Goal: Complete application form: Complete application form

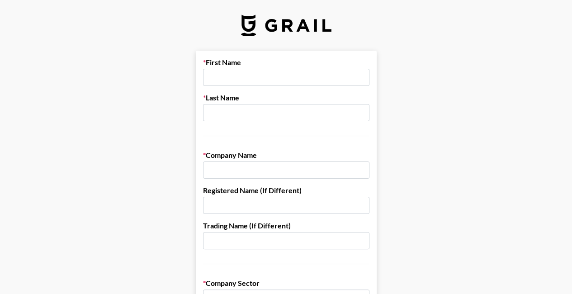
click at [254, 76] on input "text" at bounding box center [286, 77] width 166 height 17
type input "[PERSON_NAME]"
click at [252, 116] on input "text" at bounding box center [286, 112] width 166 height 17
type input "Xie"
click at [265, 176] on input "text" at bounding box center [286, 169] width 166 height 17
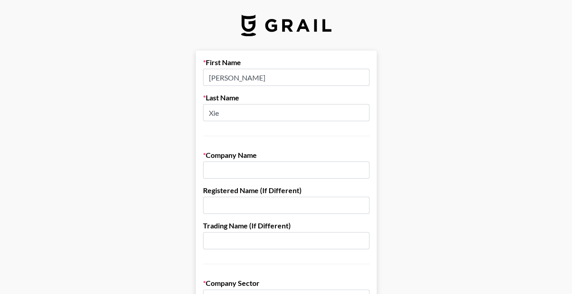
paste input "SparkOne Media Ltd."
type input "SparkOne Media Ltd."
click at [256, 206] on input "text" at bounding box center [286, 205] width 166 height 17
paste input "SparkOne Media Ltd."
type input "SparkOne Media Ltd."
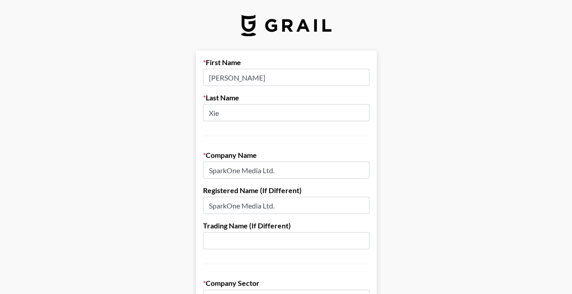
click at [252, 240] on input "text" at bounding box center [286, 240] width 166 height 17
drag, startPoint x: 294, startPoint y: 202, endPoint x: 203, endPoint y: 206, distance: 91.9
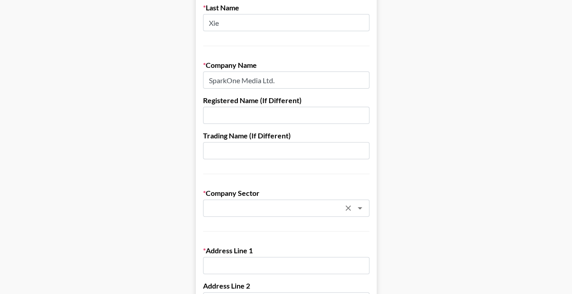
scroll to position [90, 0]
click at [295, 211] on input "text" at bounding box center [275, 208] width 132 height 10
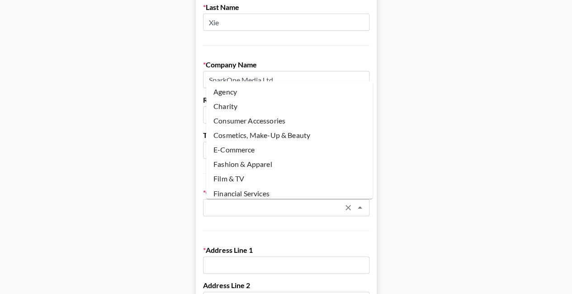
click at [247, 94] on li "Agency" at bounding box center [289, 92] width 166 height 14
type input "Agency"
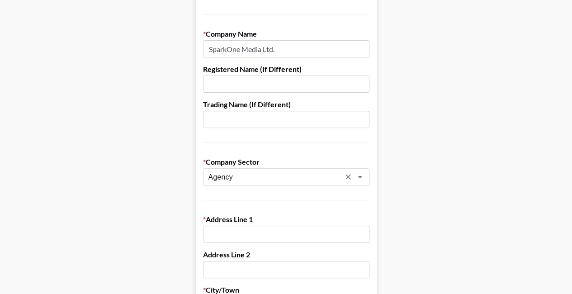
scroll to position [136, 0]
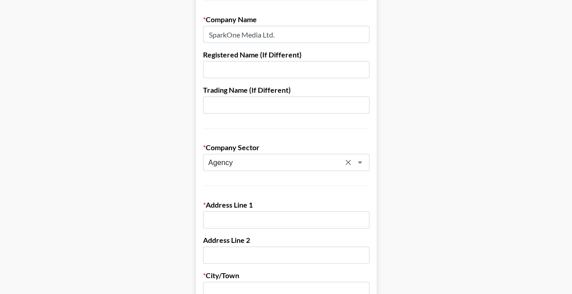
click at [261, 222] on input "text" at bounding box center [286, 219] width 166 height 17
paste input "FLAT/RM 1104A11/[GEOGRAPHIC_DATA] BUILDING317-[STREET_ADDRESS]"
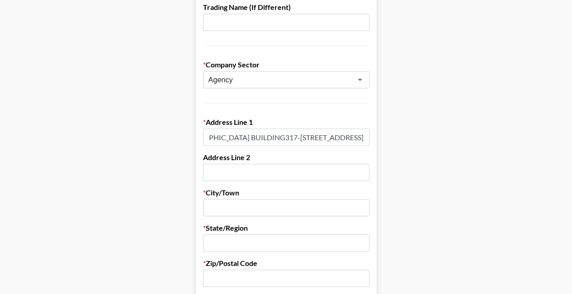
scroll to position [226, 0]
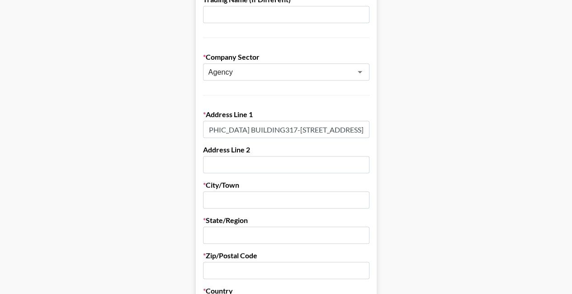
type input "FLAT/RM 1104A11/[GEOGRAPHIC_DATA] BUILDING317-[STREET_ADDRESS]"
click at [258, 199] on input "text" at bounding box center [286, 199] width 166 height 17
click at [276, 166] on input "text" at bounding box center [286, 164] width 166 height 17
click at [268, 195] on input "text" at bounding box center [286, 199] width 166 height 17
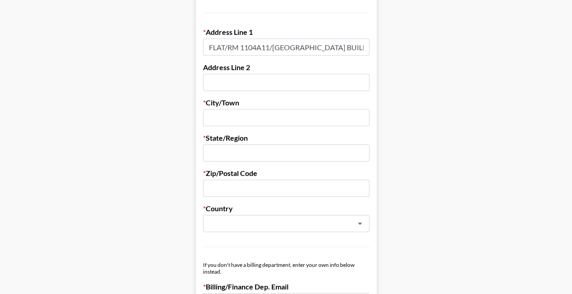
scroll to position [317, 0]
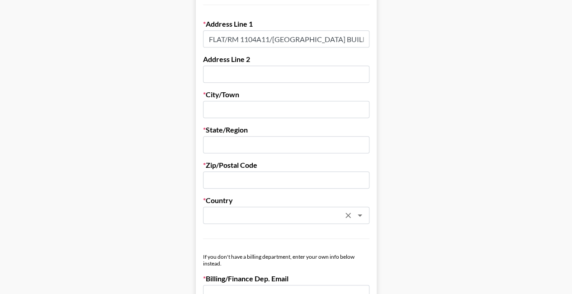
click at [365, 218] on icon "Open" at bounding box center [360, 215] width 11 height 11
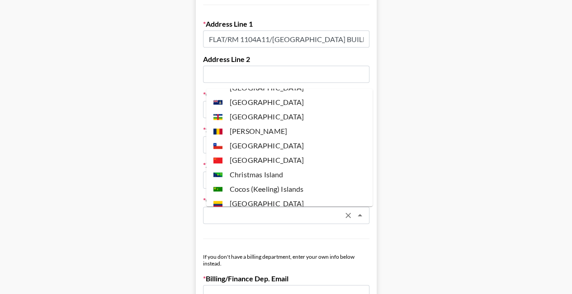
scroll to position [588, 0]
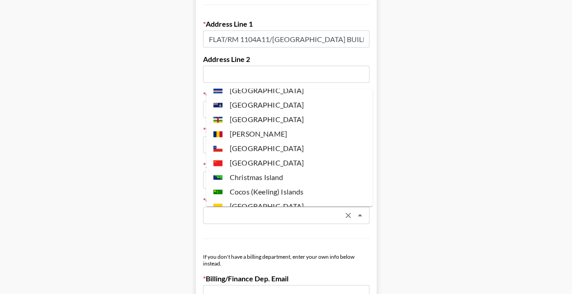
click at [274, 161] on li "[GEOGRAPHIC_DATA]" at bounding box center [289, 163] width 166 height 14
type input "[GEOGRAPHIC_DATA]"
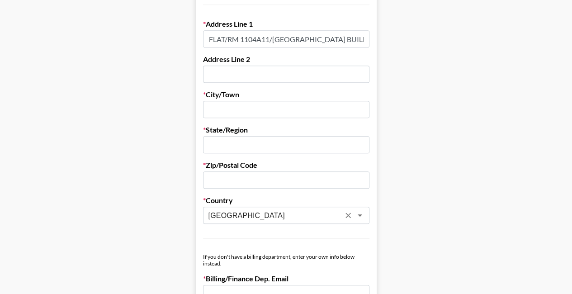
click at [265, 177] on input "text" at bounding box center [286, 179] width 166 height 17
click at [247, 146] on input "text" at bounding box center [286, 144] width 166 height 17
click at [239, 102] on input "text" at bounding box center [286, 109] width 166 height 17
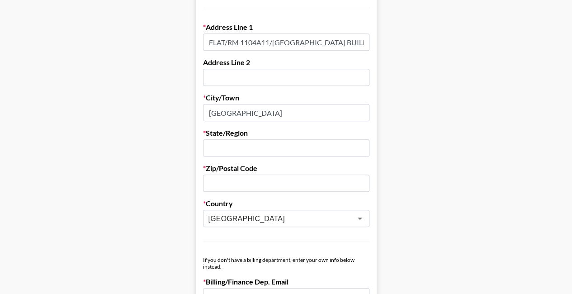
scroll to position [226, 0]
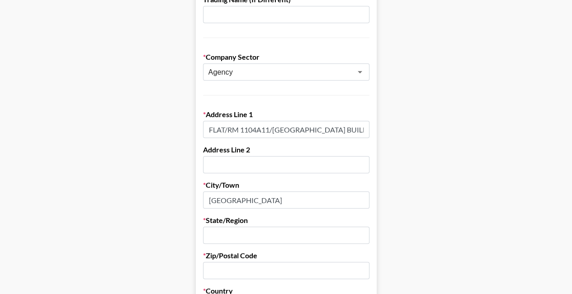
type input "[GEOGRAPHIC_DATA]"
click at [266, 235] on input "text" at bounding box center [286, 235] width 166 height 17
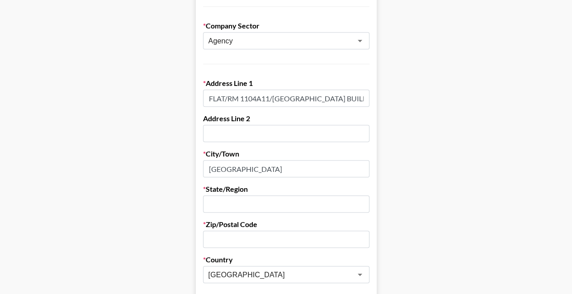
scroll to position [271, 0]
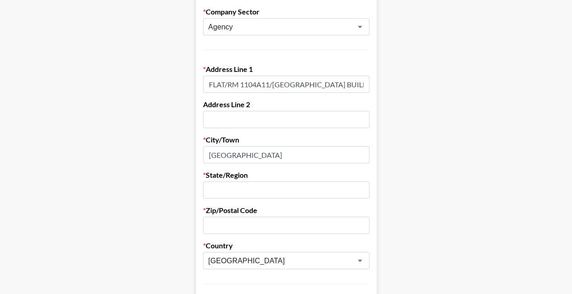
paste input "HKG"
type input "HKG"
drag, startPoint x: 238, startPoint y: 190, endPoint x: 229, endPoint y: 220, distance: 31.2
click at [204, 191] on form "First Name [PERSON_NAME] Last Name [PERSON_NAME] Company Name SparkOne Media Lt…" at bounding box center [286, 169] width 181 height 781
click at [224, 228] on input "text" at bounding box center [286, 225] width 166 height 17
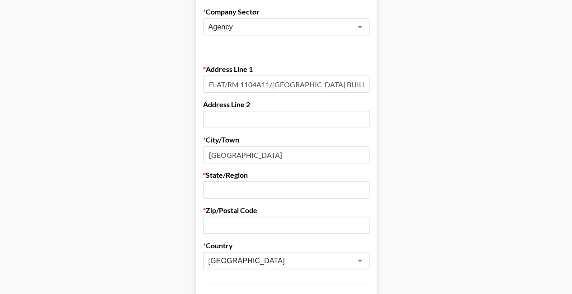
paste input "0000"
type input "0000"
click at [247, 188] on input "text" at bounding box center [286, 189] width 166 height 17
drag, startPoint x: 252, startPoint y: 154, endPoint x: 208, endPoint y: 154, distance: 44.8
click at [208, 154] on input "[GEOGRAPHIC_DATA]" at bounding box center [286, 154] width 166 height 17
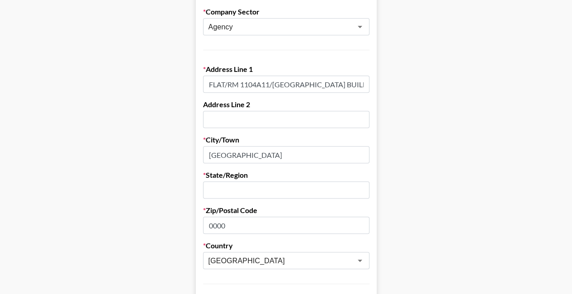
click at [233, 194] on input "text" at bounding box center [286, 189] width 166 height 17
paste input "[GEOGRAPHIC_DATA]"
type input "[GEOGRAPHIC_DATA]"
drag, startPoint x: 265, startPoint y: 155, endPoint x: 206, endPoint y: 157, distance: 59.3
click at [206, 157] on form "First Name [PERSON_NAME] Last Name [PERSON_NAME] Company Name SparkOne Media Lt…" at bounding box center [286, 169] width 181 height 781
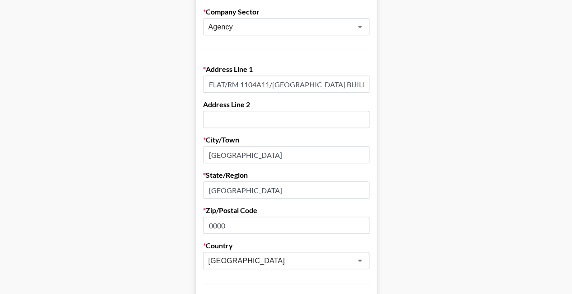
paste input "[PERSON_NAME]"
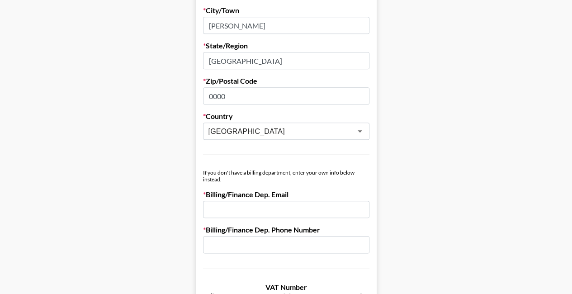
scroll to position [452, 0]
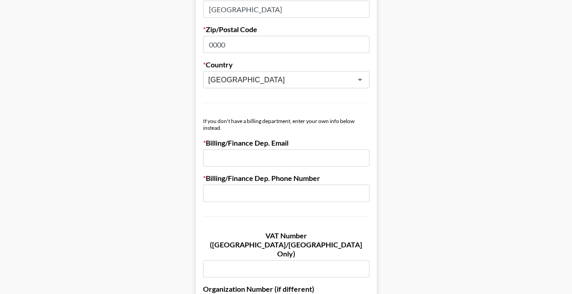
type input "[PERSON_NAME]"
click at [299, 161] on input "email" at bounding box center [286, 157] width 166 height 17
paste input "[PERSON_NAME][EMAIL_ADDRESS][DOMAIN_NAME]"
type input "[PERSON_NAME][EMAIL_ADDRESS][DOMAIN_NAME]"
click at [267, 194] on input "text" at bounding box center [286, 193] width 166 height 17
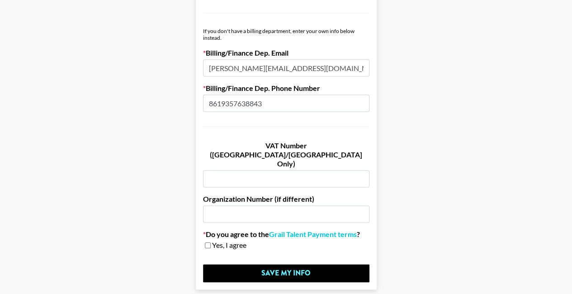
scroll to position [543, 0]
type input "8619357638843"
click at [211, 242] on input "checkbox" at bounding box center [208, 245] width 6 height 6
checkbox input "true"
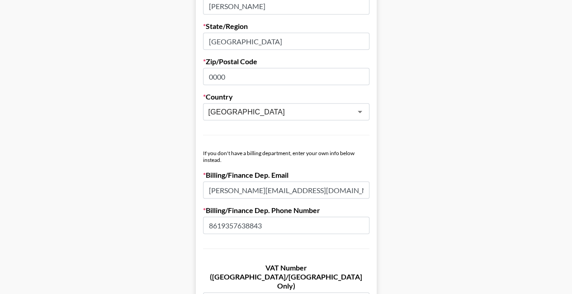
scroll to position [570, 0]
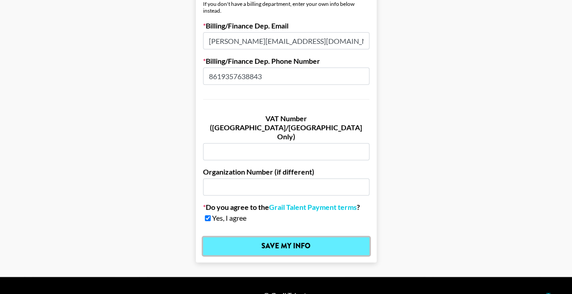
click at [314, 237] on input "Save My Info" at bounding box center [286, 246] width 166 height 18
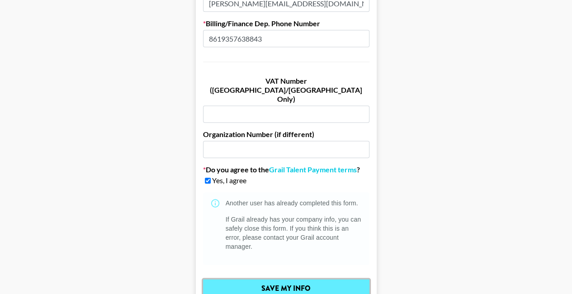
scroll to position [649, 0]
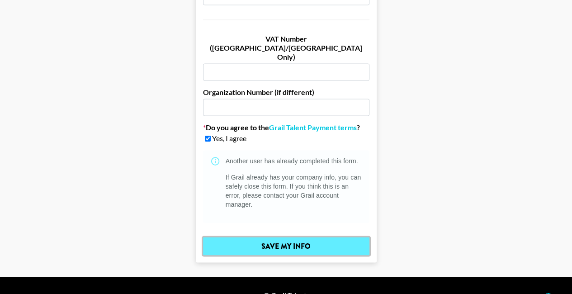
click at [308, 237] on input "Save My Info" at bounding box center [286, 246] width 166 height 18
click at [304, 237] on input "Save My Info" at bounding box center [286, 246] width 166 height 18
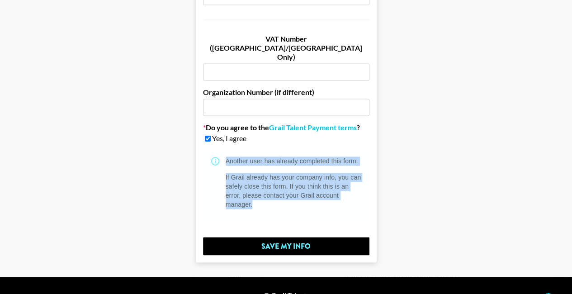
drag, startPoint x: 266, startPoint y: 188, endPoint x: 226, endPoint y: 142, distance: 61.2
click at [226, 150] on div "Another user has already completed this form. If Grail already has your company…" at bounding box center [286, 186] width 166 height 72
copy div "Another user has already completed this form. If Grail already has your company…"
